Goal: Information Seeking & Learning: Learn about a topic

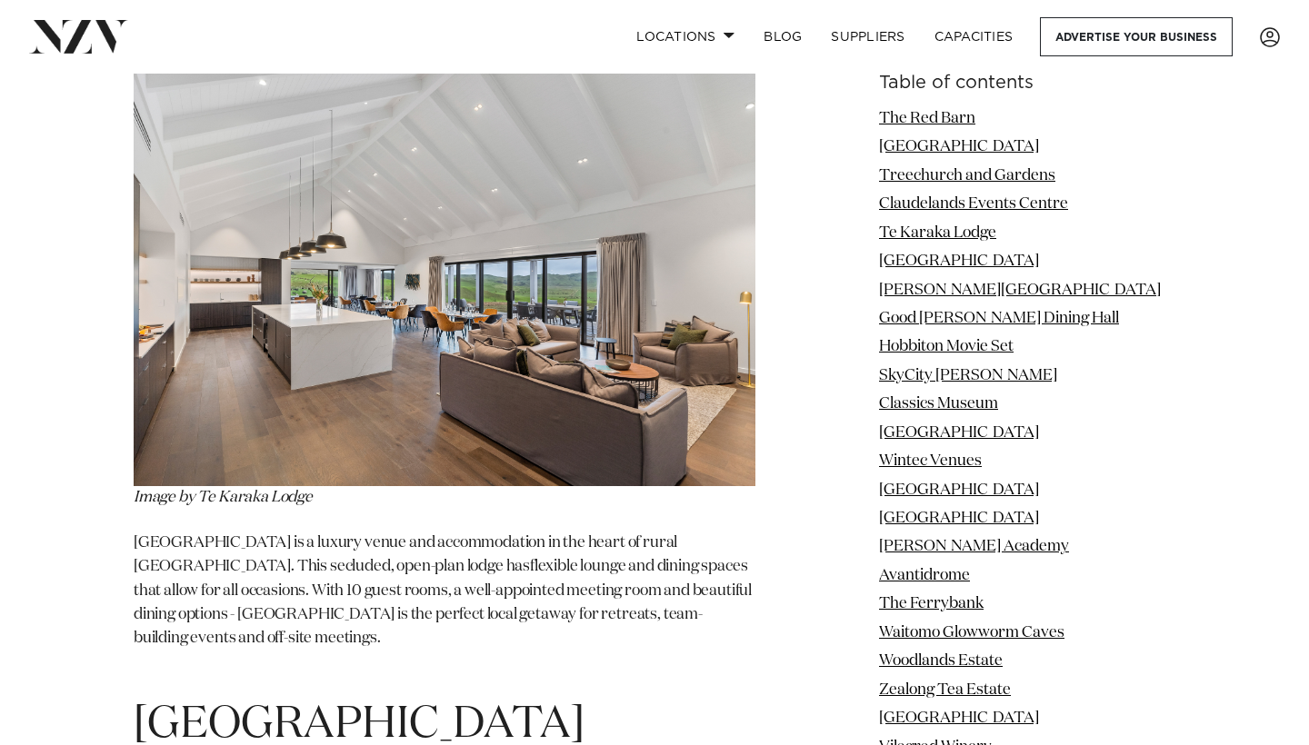
scroll to position [5245, 0]
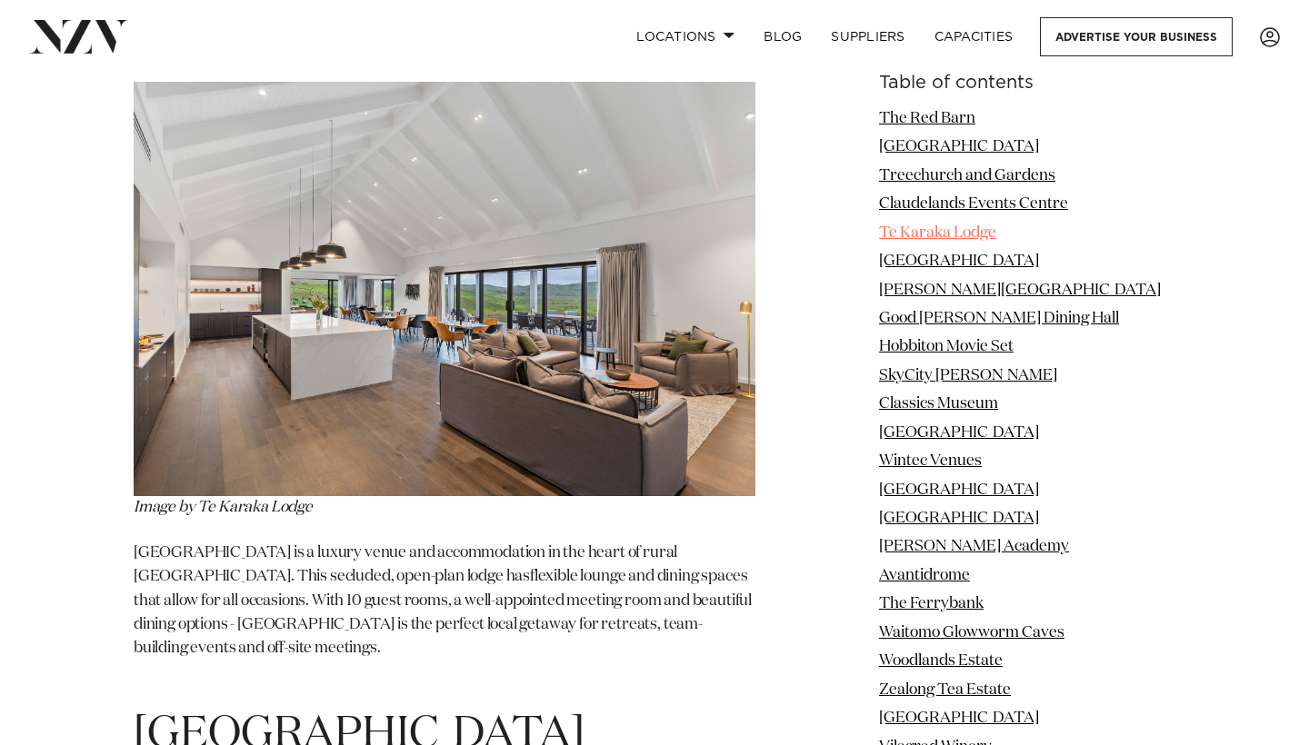
click at [917, 235] on link "Te Karaka Lodge" at bounding box center [937, 232] width 117 height 15
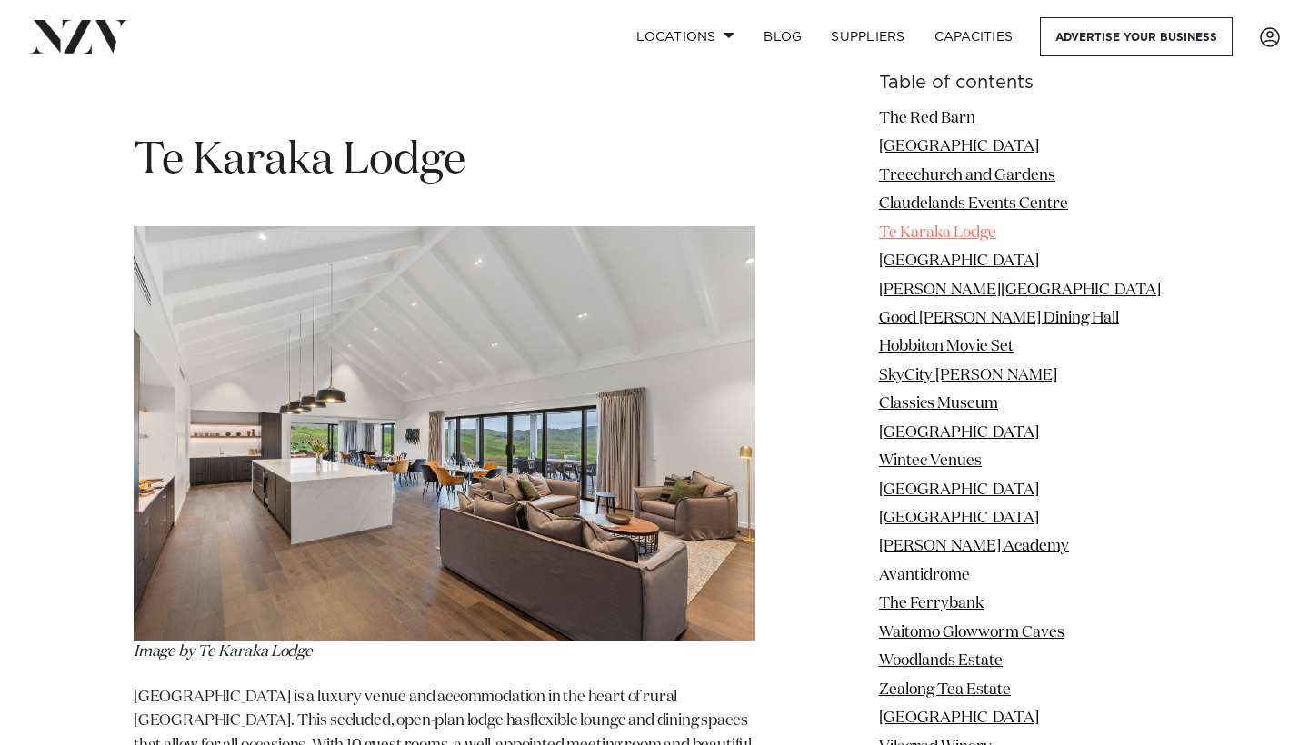
scroll to position [5075, 0]
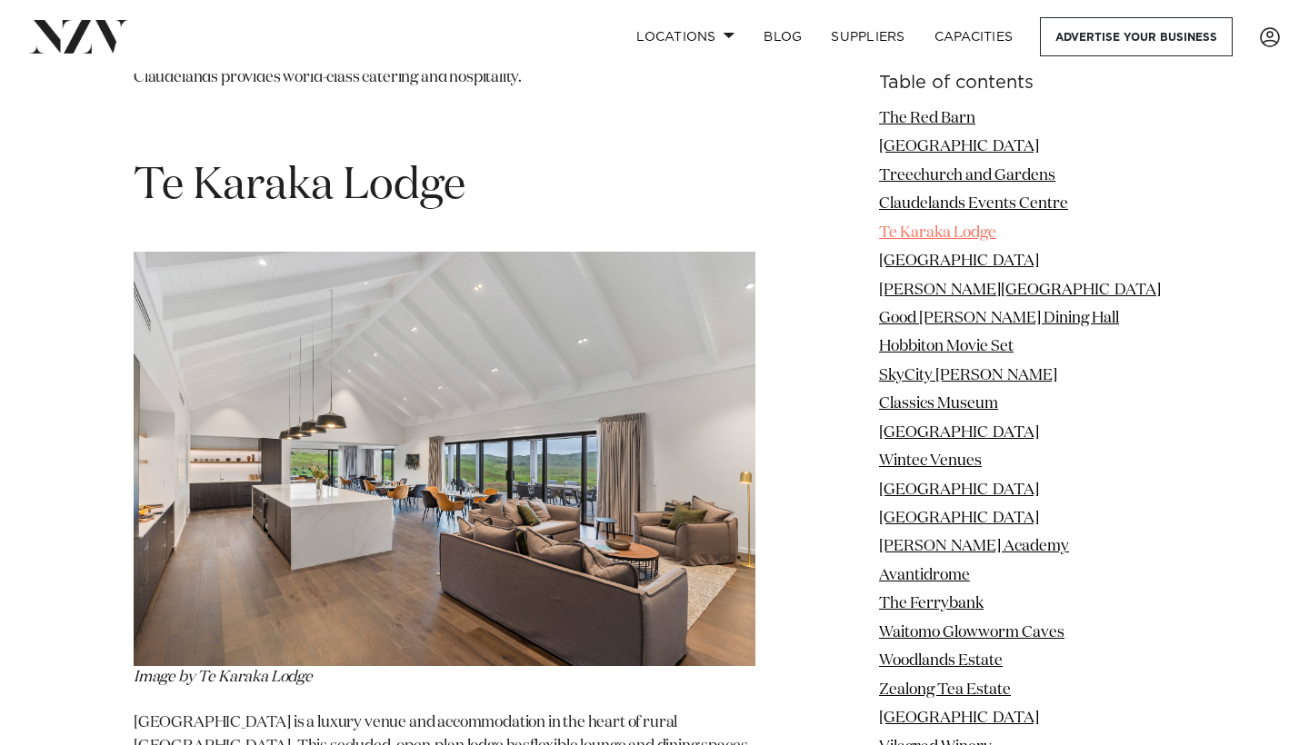
click at [917, 235] on link "Te Karaka Lodge" at bounding box center [937, 232] width 117 height 15
click at [574, 376] on img at bounding box center [445, 459] width 622 height 415
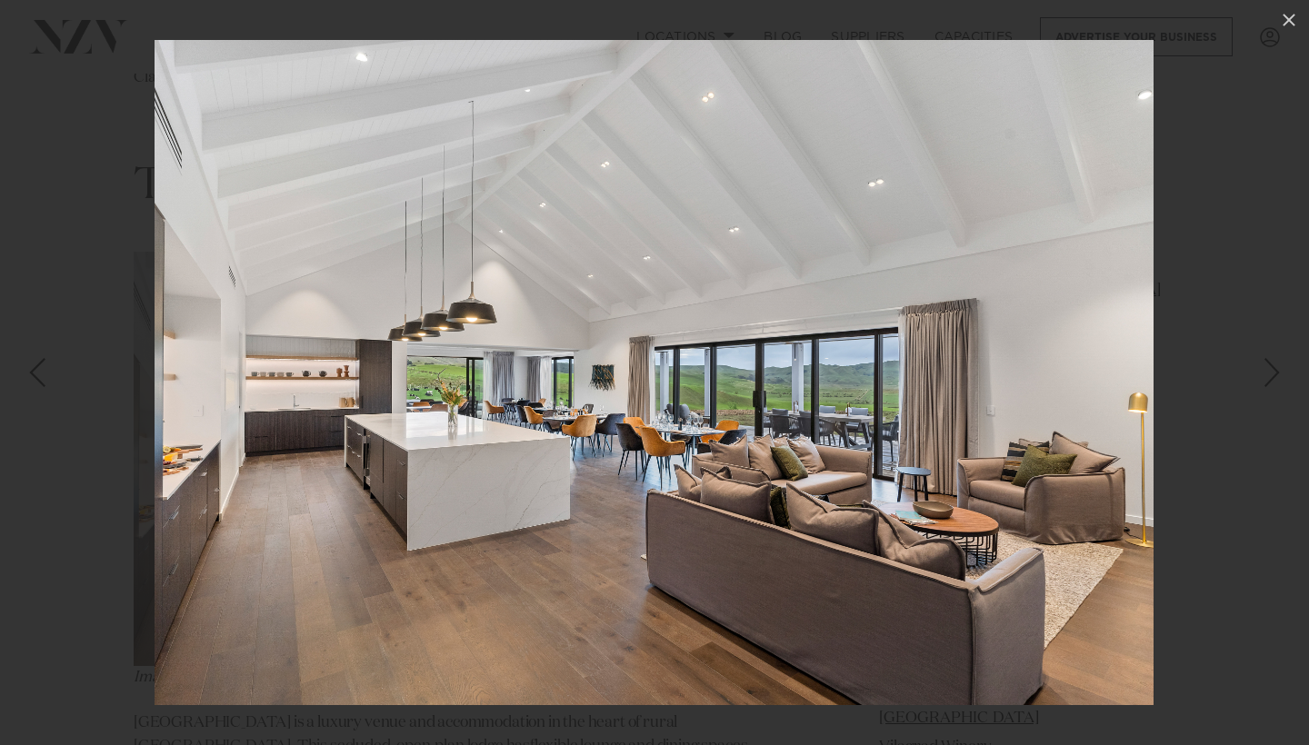
click at [1269, 390] on div "Next slide" at bounding box center [1272, 372] width 25 height 35
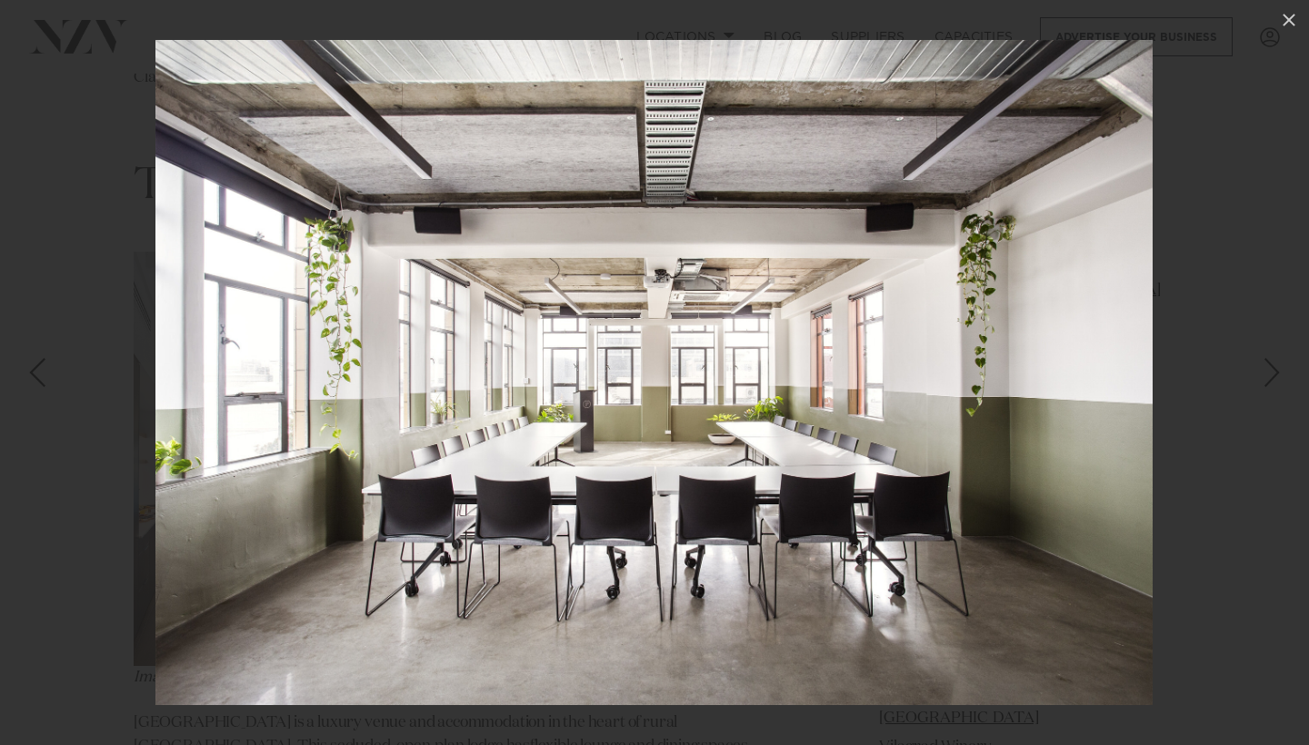
click at [1269, 388] on div "Next slide" at bounding box center [1272, 372] width 25 height 35
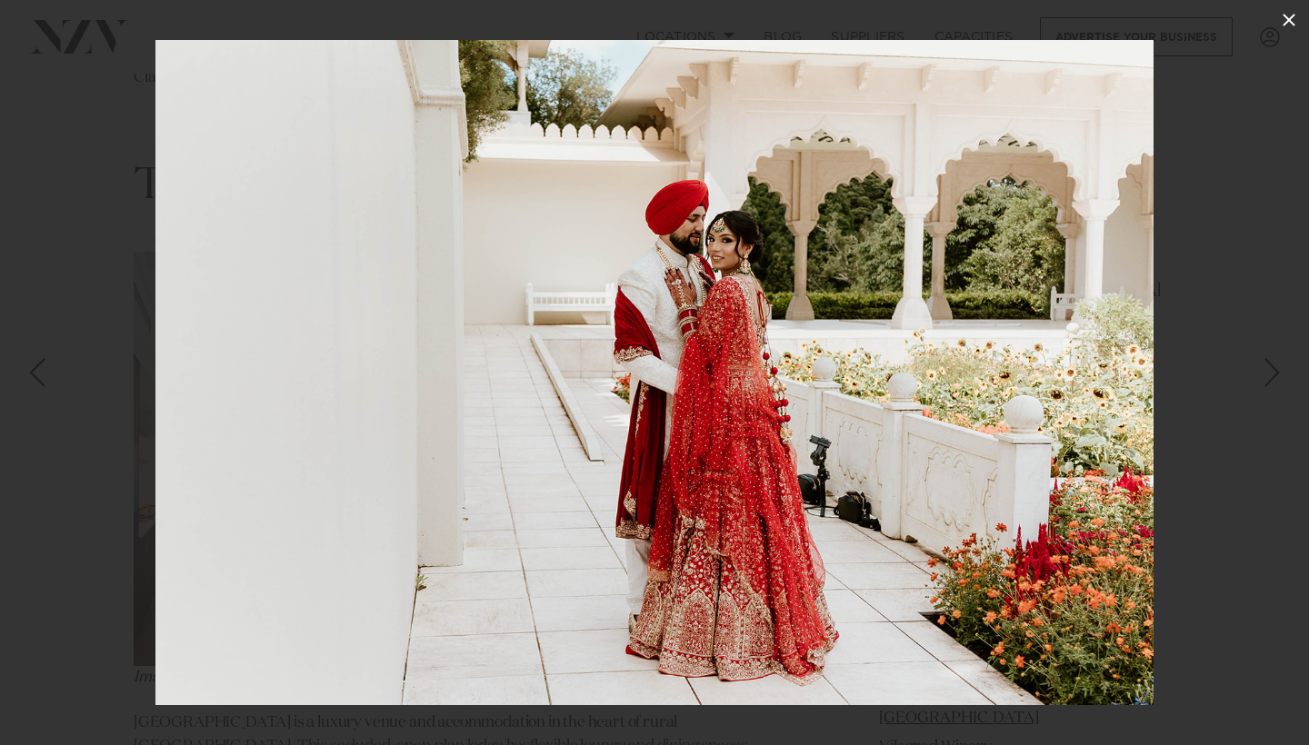
click at [1290, 23] on icon at bounding box center [1289, 20] width 22 height 22
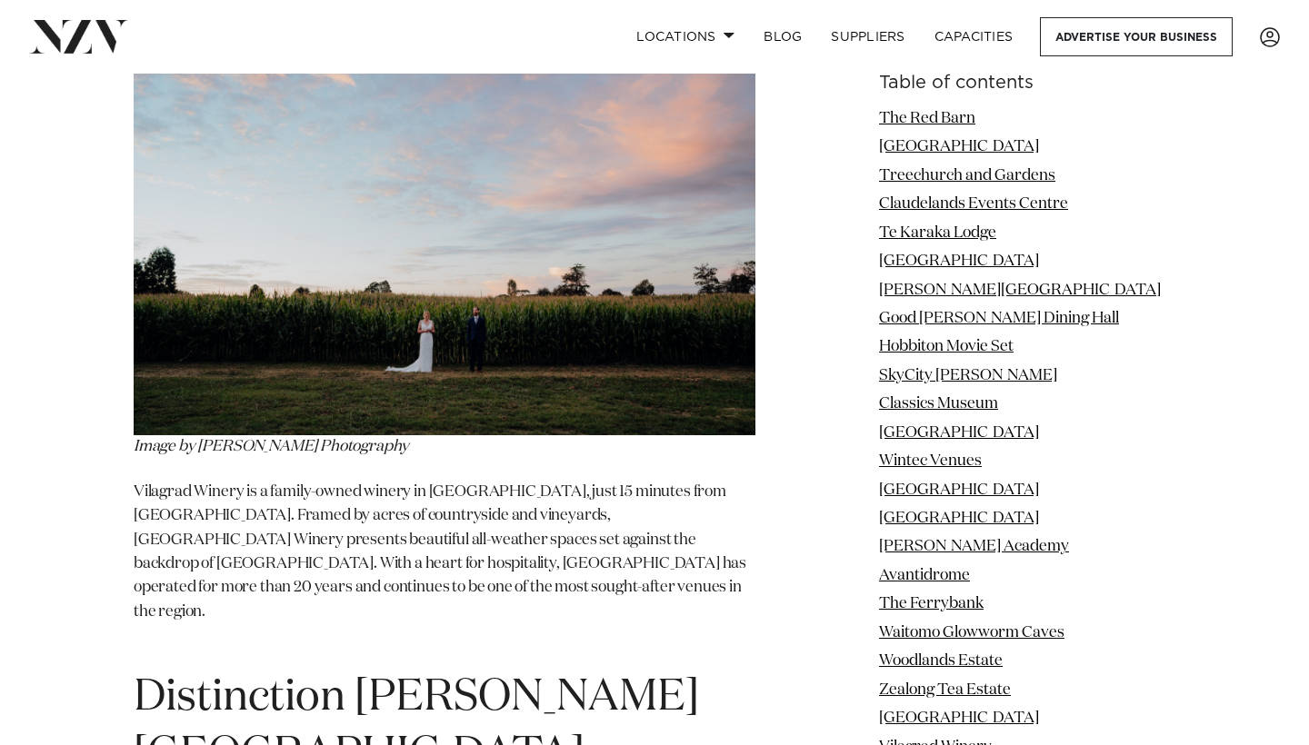
scroll to position [18106, 0]
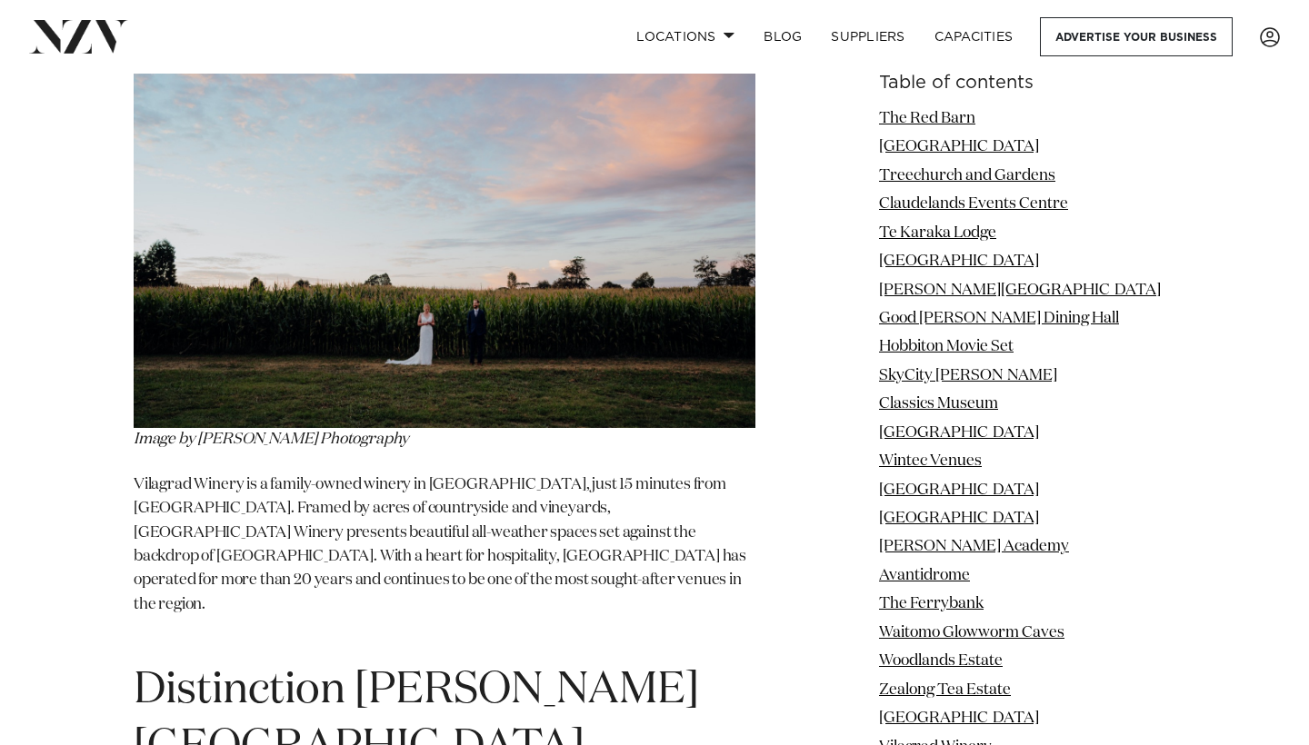
scroll to position [5245, 0]
